Goal: Task Accomplishment & Management: Manage account settings

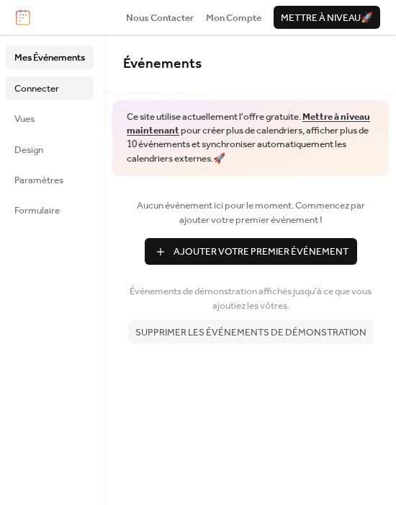
click at [53, 90] on span "Connecter" at bounding box center [36, 88] width 45 height 14
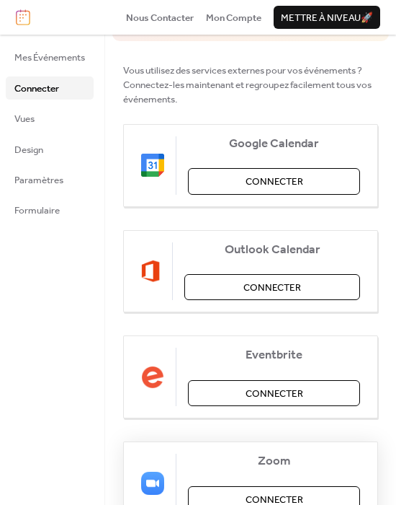
scroll to position [160, 0]
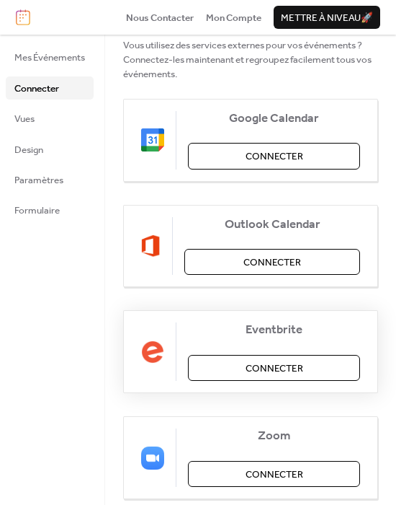
click at [250, 366] on span "Connecter" at bounding box center [275, 368] width 58 height 14
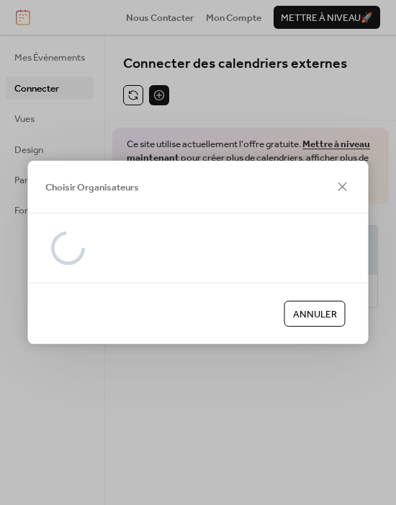
scroll to position [0, 0]
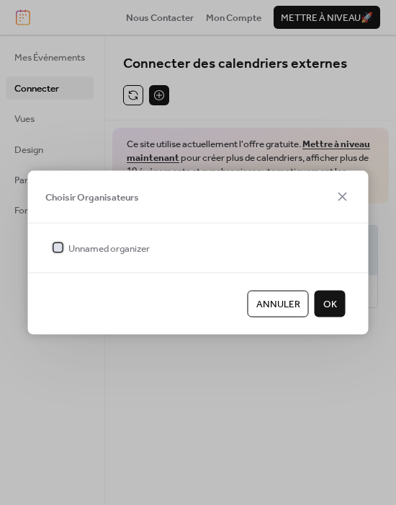
click at [119, 245] on span "Unnamed organizer" at bounding box center [108, 248] width 81 height 14
click at [339, 301] on button "OK" at bounding box center [330, 304] width 31 height 26
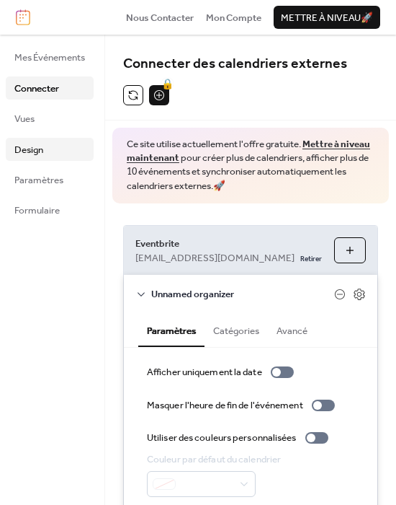
click at [34, 143] on span "Design" at bounding box center [28, 150] width 29 height 14
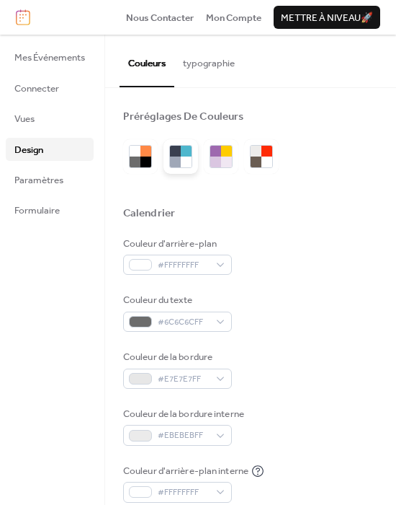
click at [175, 153] on div at bounding box center [175, 151] width 11 height 11
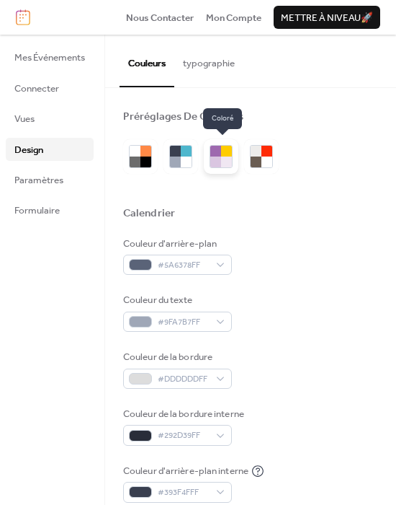
click at [220, 156] on div at bounding box center [215, 161] width 11 height 11
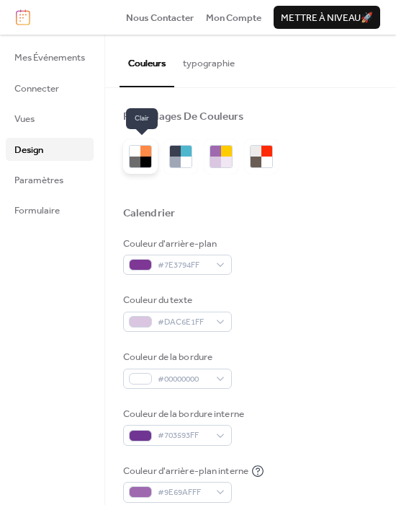
click at [143, 156] on div at bounding box center [146, 161] width 11 height 11
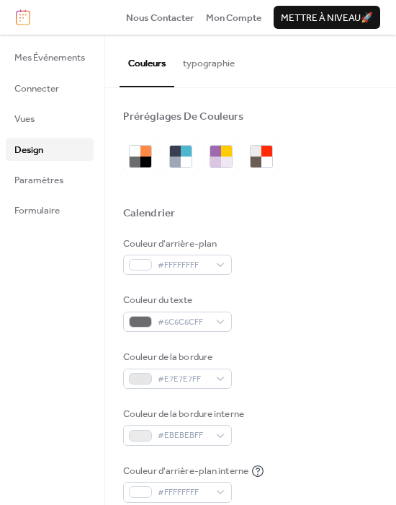
click at [223, 74] on button "typographie" at bounding box center [208, 60] width 69 height 50
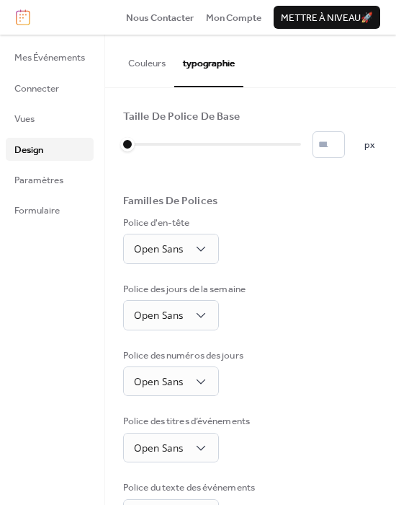
click at [162, 76] on button "Couleurs" at bounding box center [147, 60] width 55 height 50
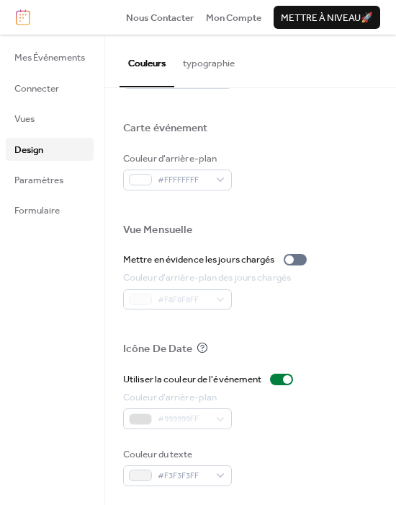
scroll to position [686, 0]
click at [69, 172] on link "Paramètres" at bounding box center [50, 179] width 88 height 23
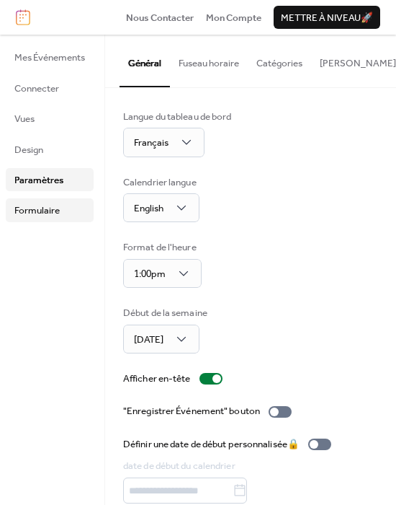
click at [58, 205] on span "Formulaire" at bounding box center [36, 210] width 45 height 14
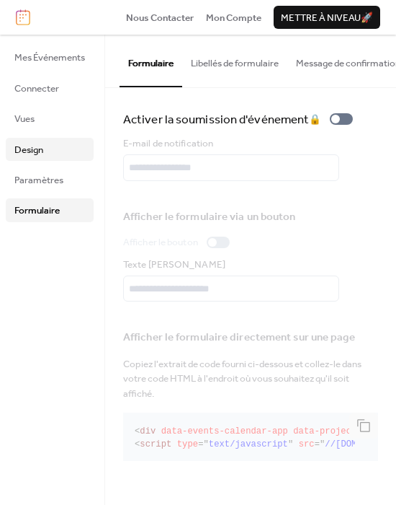
click at [75, 143] on link "Design" at bounding box center [50, 149] width 88 height 23
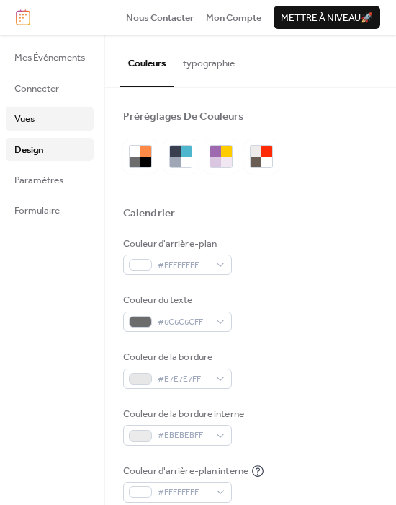
click at [62, 121] on link "Vues" at bounding box center [50, 118] width 88 height 23
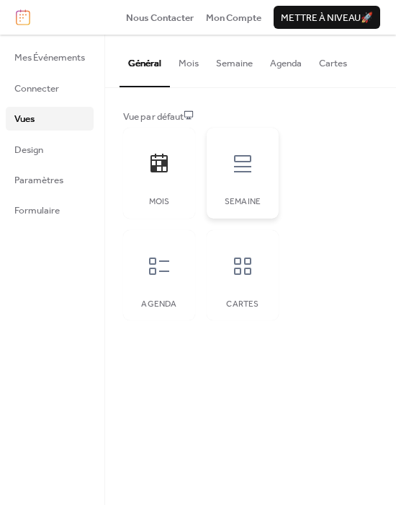
click at [251, 160] on icon at bounding box center [242, 163] width 17 height 17
click at [172, 257] on div at bounding box center [159, 265] width 43 height 43
click at [50, 92] on span "Connecter" at bounding box center [36, 88] width 45 height 14
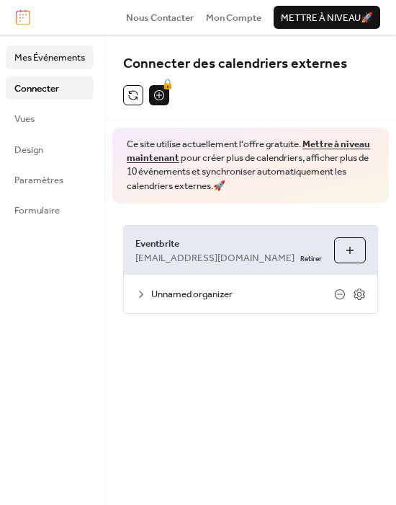
click at [50, 65] on span "Mes Événements" at bounding box center [49, 57] width 71 height 14
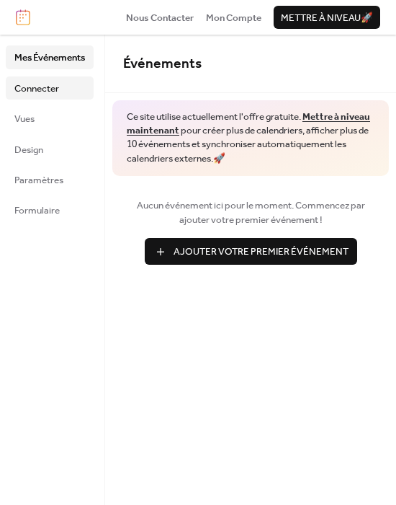
click at [44, 89] on span "Connecter" at bounding box center [36, 88] width 45 height 14
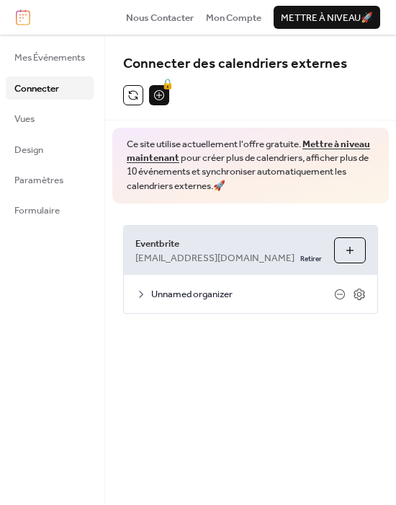
click at [149, 287] on div "Unnamed organizer" at bounding box center [251, 293] width 254 height 37
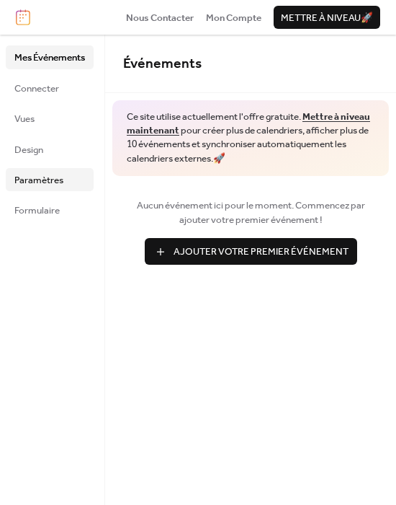
click at [48, 173] on span "Paramètres" at bounding box center [38, 180] width 49 height 14
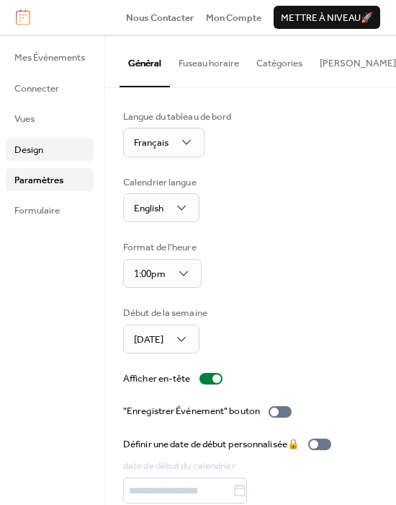
click at [37, 150] on span "Design" at bounding box center [28, 150] width 29 height 14
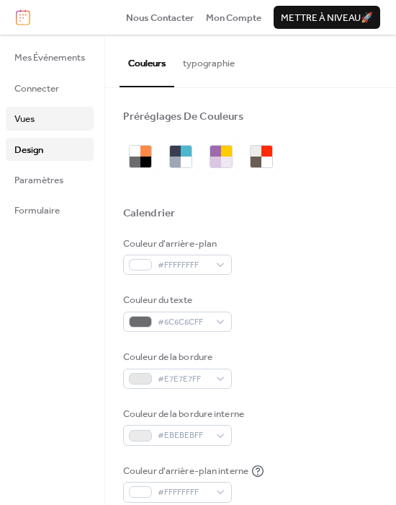
click at [40, 124] on link "Vues" at bounding box center [50, 118] width 88 height 23
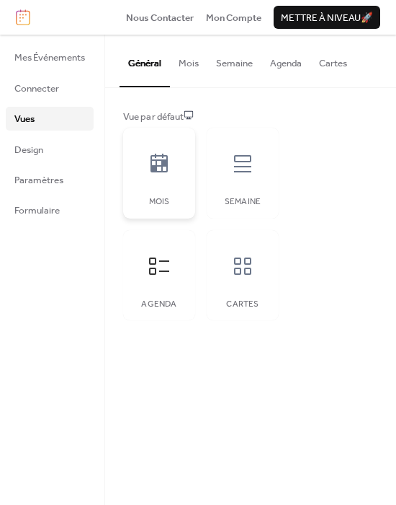
click at [148, 170] on icon at bounding box center [159, 163] width 23 height 23
click at [48, 95] on span "Connecter" at bounding box center [36, 88] width 45 height 14
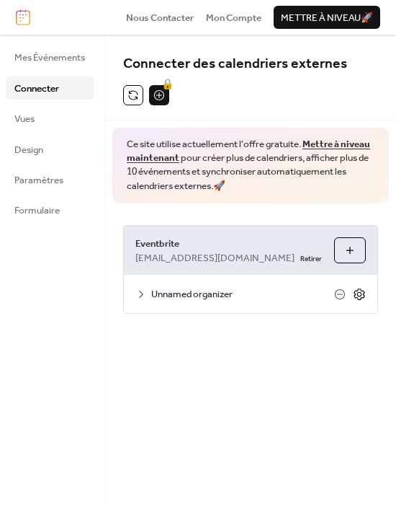
click at [356, 292] on icon at bounding box center [359, 294] width 13 height 13
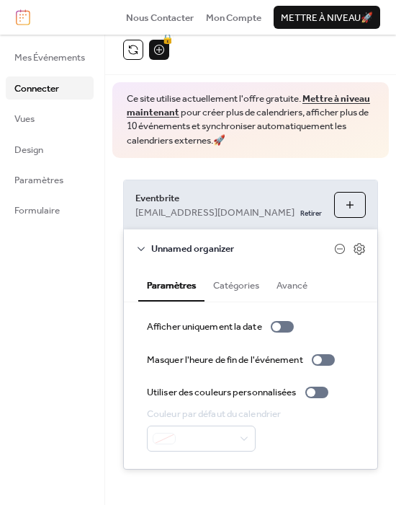
scroll to position [51, 0]
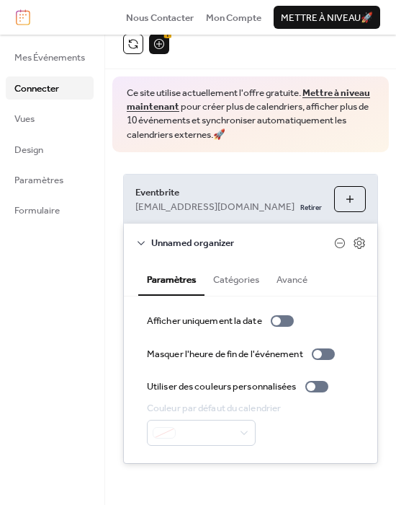
click at [285, 310] on div "Afficher uniquement la date Masquer l'heure de fin de l'événement Utiliser des …" at bounding box center [251, 379] width 254 height 167
click at [280, 319] on div at bounding box center [276, 320] width 9 height 9
click at [235, 285] on button "Catégories" at bounding box center [236, 278] width 63 height 32
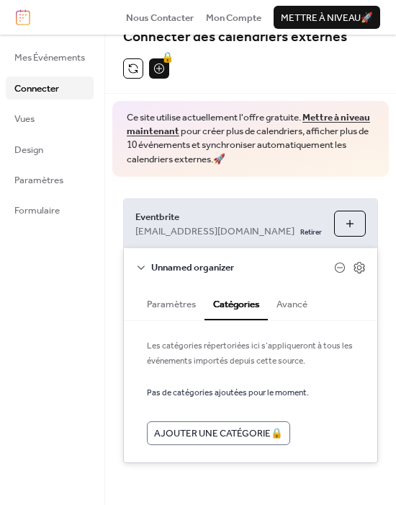
click at [213, 304] on button "Catégories" at bounding box center [236, 303] width 63 height 34
click at [198, 298] on button "Paramètres" at bounding box center [171, 302] width 66 height 32
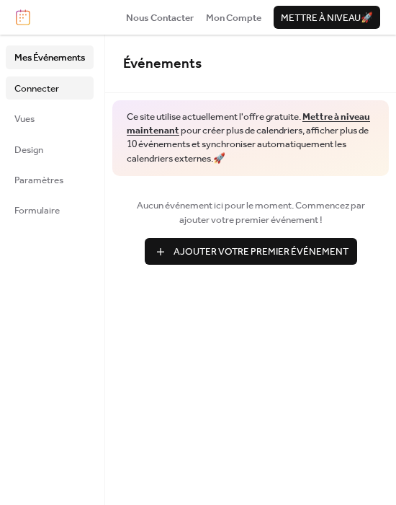
click at [23, 86] on span "Connecter" at bounding box center [36, 88] width 45 height 14
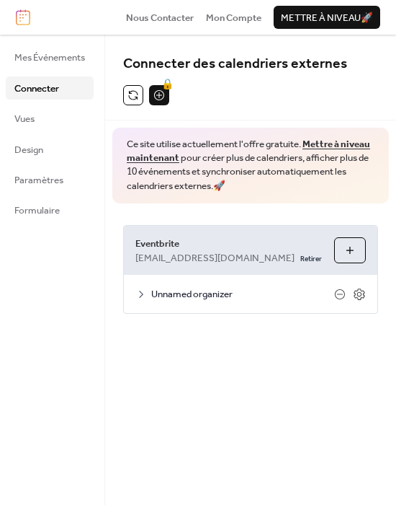
click at [147, 291] on icon at bounding box center [142, 294] width 12 height 12
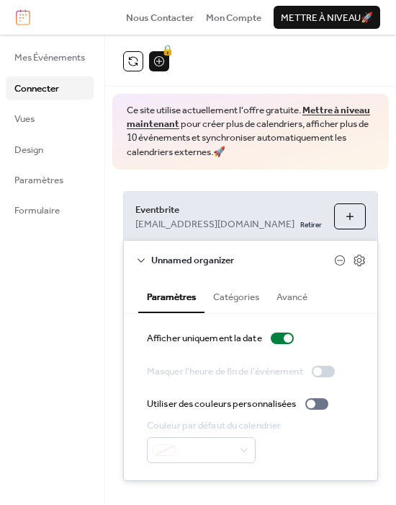
scroll to position [51, 0]
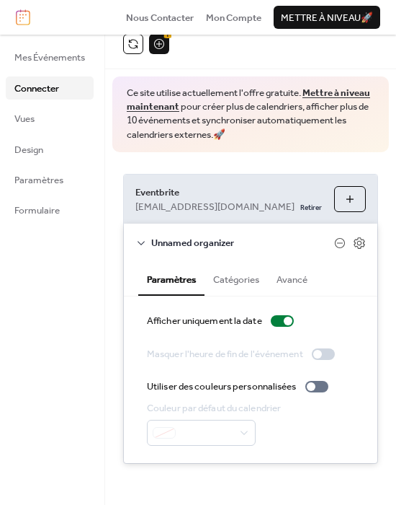
click at [250, 278] on button "Catégories" at bounding box center [236, 278] width 63 height 32
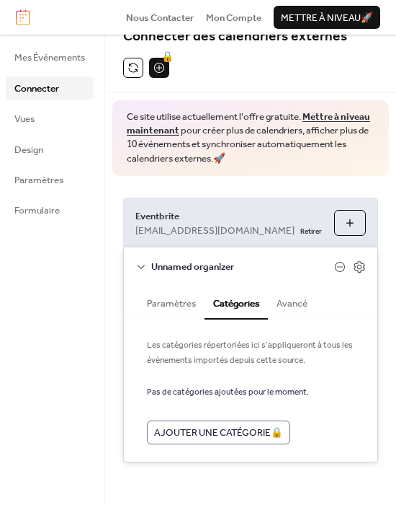
scroll to position [27, 0]
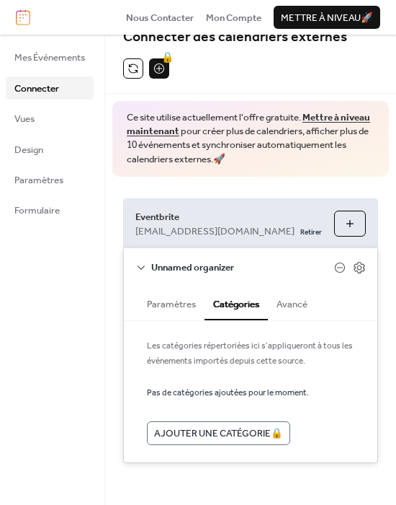
click at [301, 318] on button "Avancé" at bounding box center [292, 302] width 48 height 32
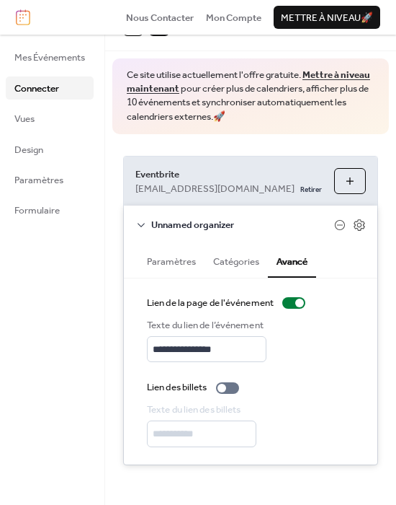
scroll to position [71, 0]
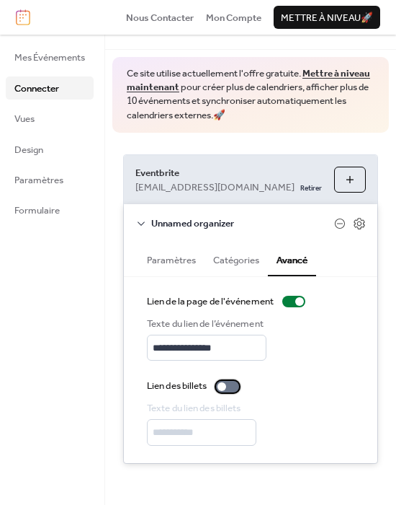
click at [233, 383] on div at bounding box center [227, 387] width 23 height 12
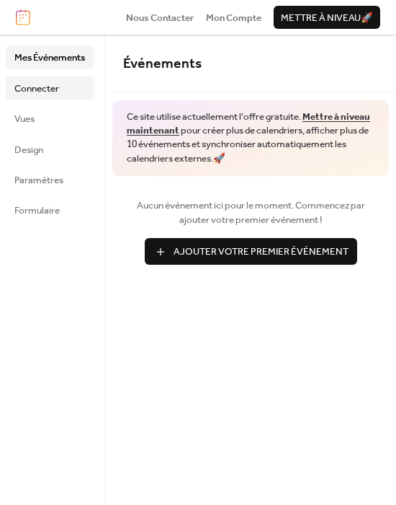
click at [60, 91] on link "Connecter" at bounding box center [50, 87] width 88 height 23
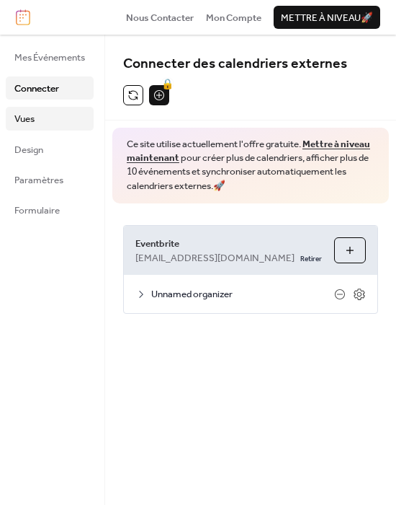
click at [59, 123] on link "Vues" at bounding box center [50, 118] width 88 height 23
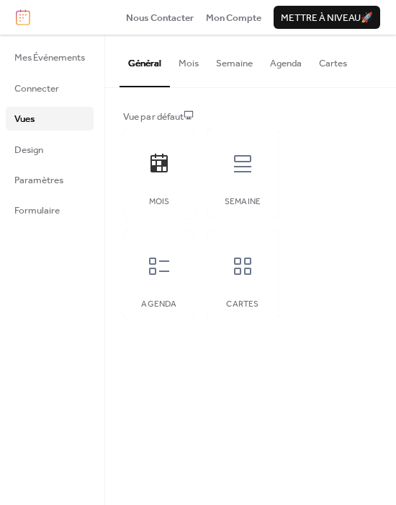
click at [289, 66] on button "Agenda" at bounding box center [286, 60] width 49 height 50
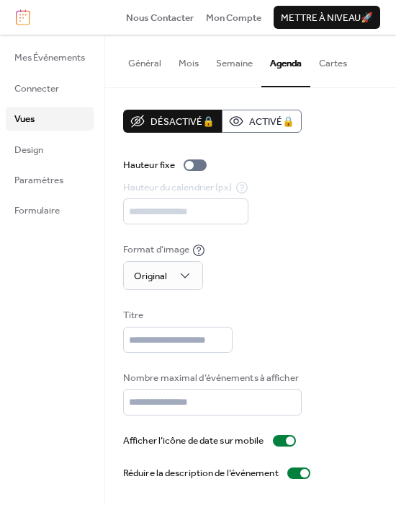
click at [240, 68] on button "Semaine" at bounding box center [235, 60] width 54 height 50
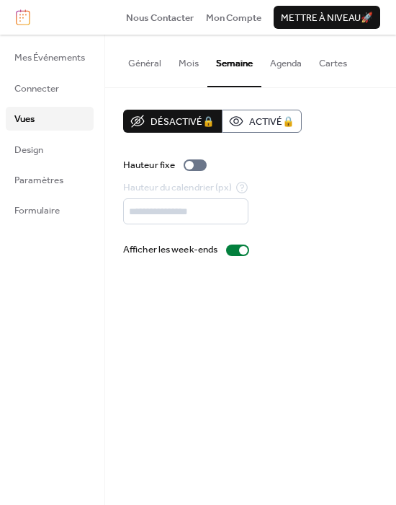
click at [194, 68] on button "Mois" at bounding box center [188, 60] width 37 height 50
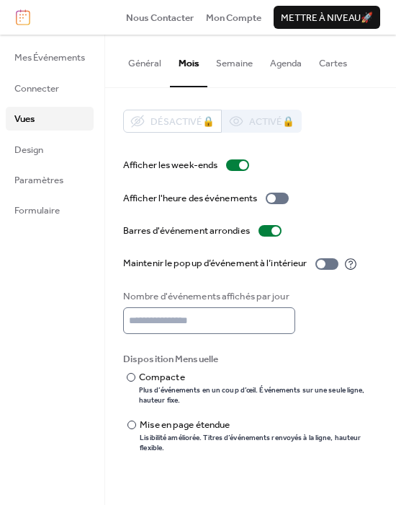
scroll to position [1, 0]
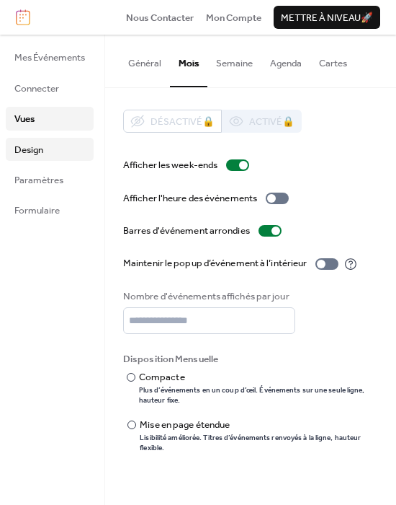
click at [57, 152] on link "Design" at bounding box center [50, 149] width 88 height 23
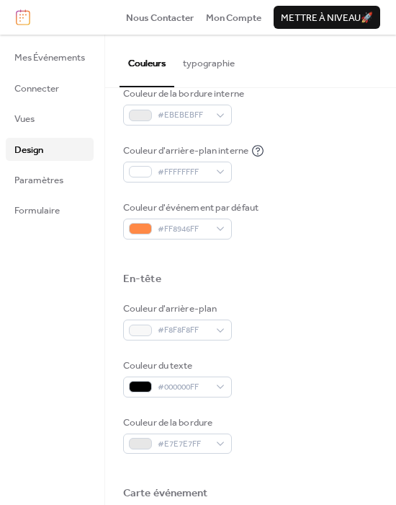
scroll to position [686, 0]
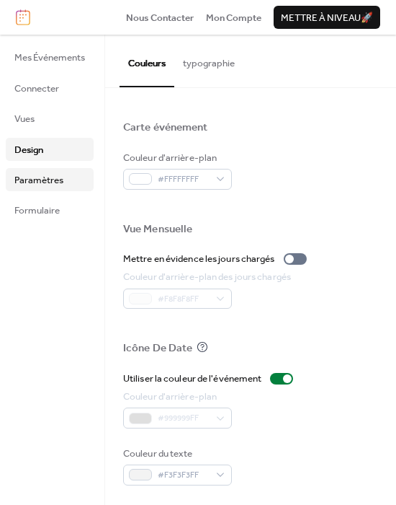
click at [63, 169] on link "Paramètres" at bounding box center [50, 179] width 88 height 23
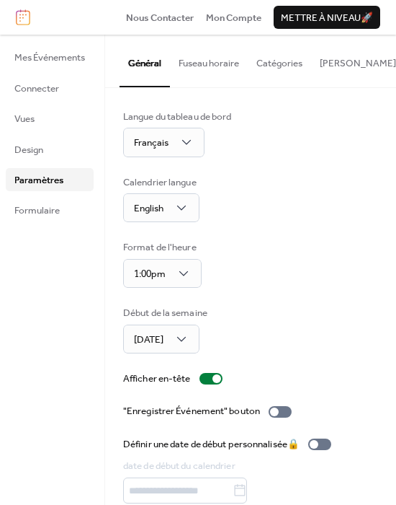
click at [285, 63] on button "Catégories" at bounding box center [279, 60] width 63 height 50
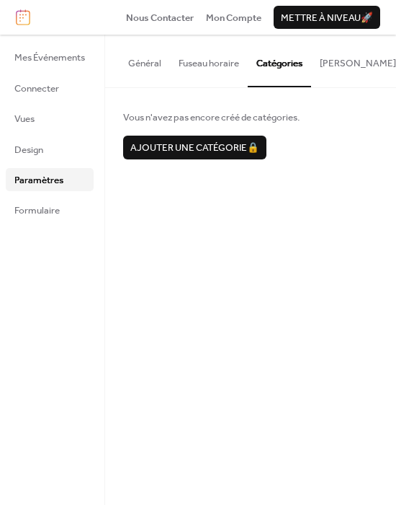
click at [341, 67] on button "[PERSON_NAME] S'abonner" at bounding box center [380, 60] width 138 height 50
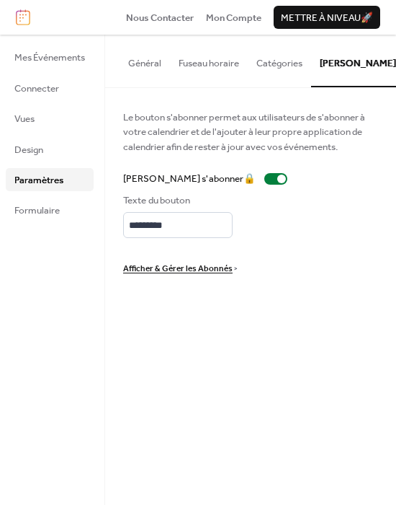
click at [148, 59] on button "Général" at bounding box center [145, 60] width 50 height 50
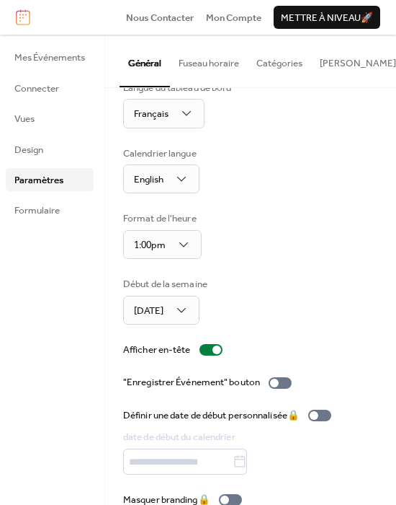
scroll to position [56, 0]
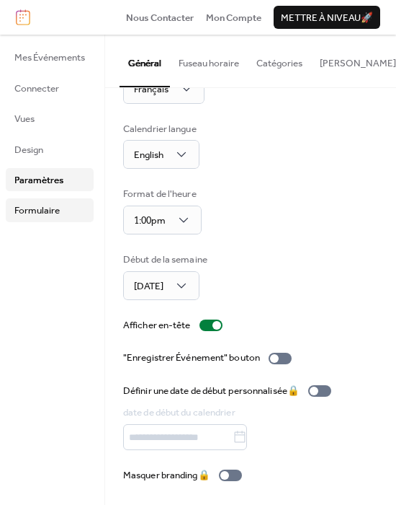
click at [63, 212] on link "Formulaire" at bounding box center [50, 209] width 88 height 23
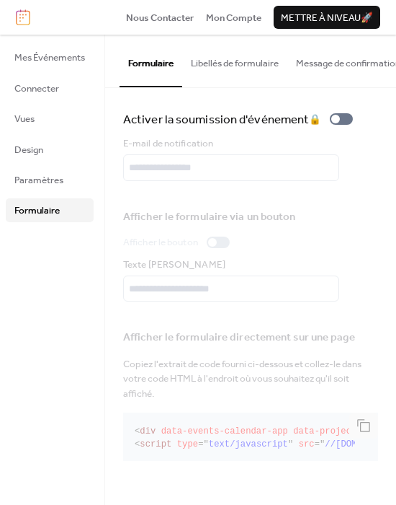
click at [196, 56] on button "Libellés de formulaire" at bounding box center [234, 60] width 105 height 50
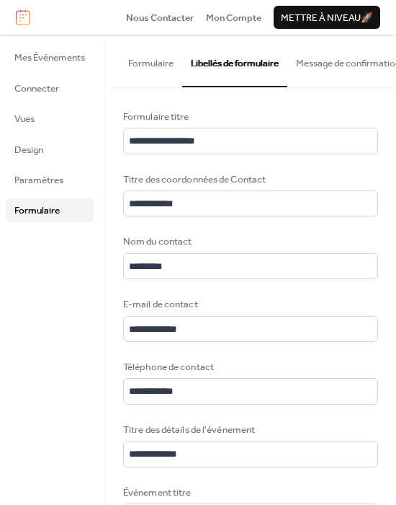
click at [345, 57] on button "Message de confirmation" at bounding box center [349, 60] width 122 height 50
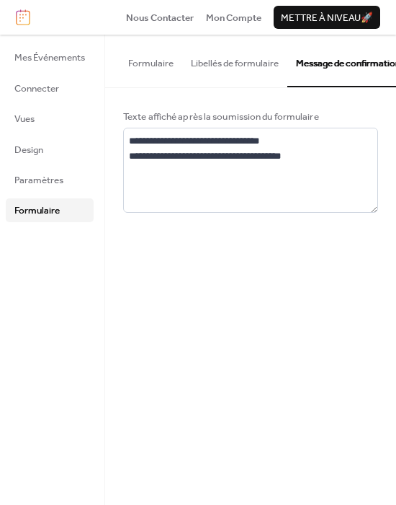
click at [167, 59] on button "Formulaire" at bounding box center [151, 60] width 63 height 50
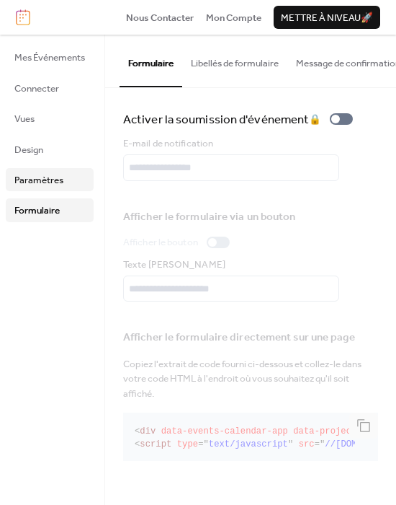
click at [30, 175] on span "Paramètres" at bounding box center [38, 180] width 49 height 14
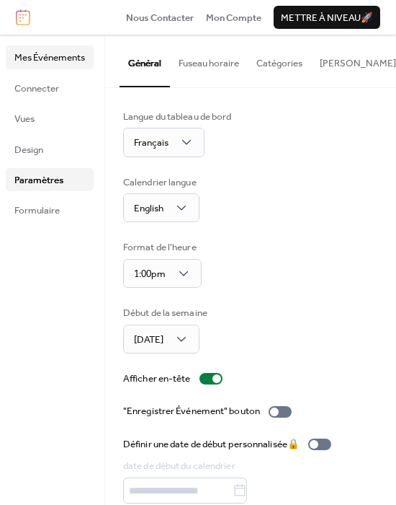
click at [48, 59] on span "Mes Événements" at bounding box center [49, 57] width 71 height 14
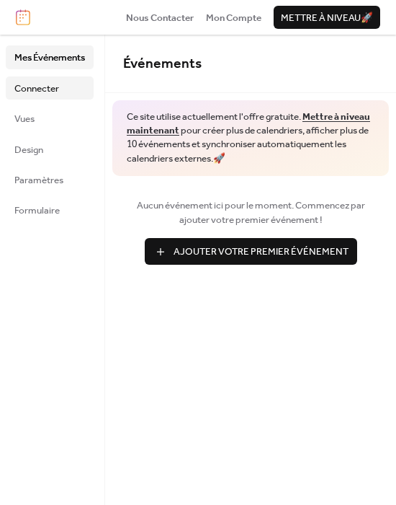
click at [56, 87] on span "Connecter" at bounding box center [36, 88] width 45 height 14
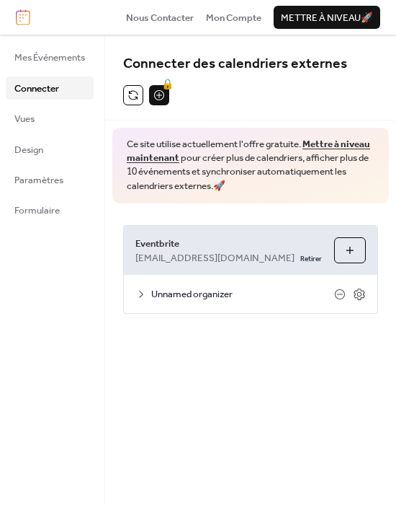
click at [147, 288] on icon at bounding box center [142, 294] width 12 height 12
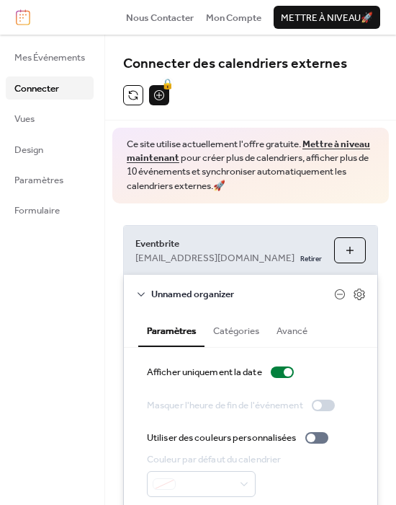
scroll to position [51, 0]
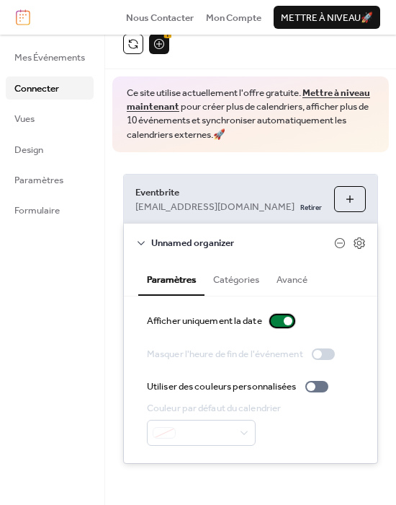
click at [285, 317] on div at bounding box center [282, 321] width 23 height 12
click at [234, 275] on button "Catégories" at bounding box center [236, 278] width 63 height 32
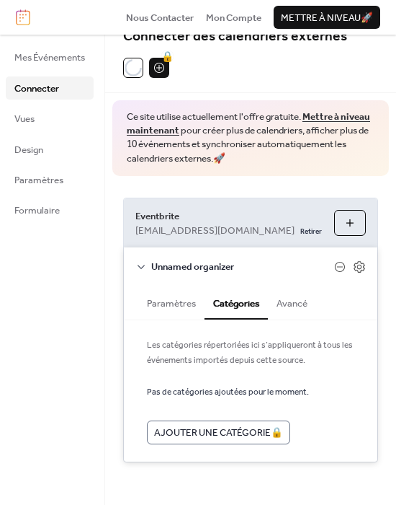
scroll to position [27, 0]
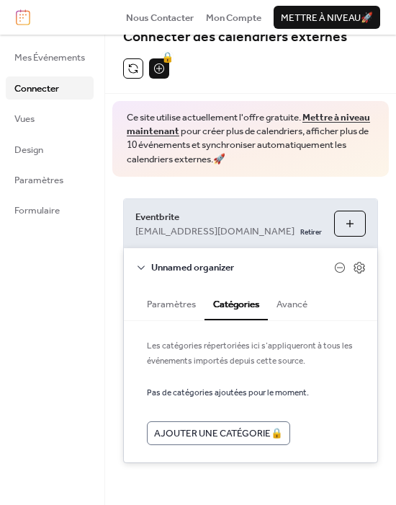
click at [296, 311] on button "Avancé" at bounding box center [292, 302] width 48 height 32
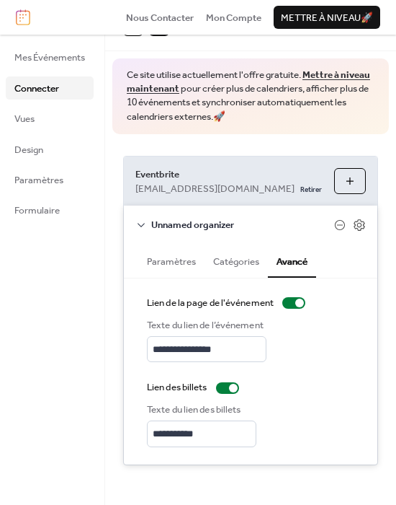
scroll to position [71, 0]
